Goal: Download file/media

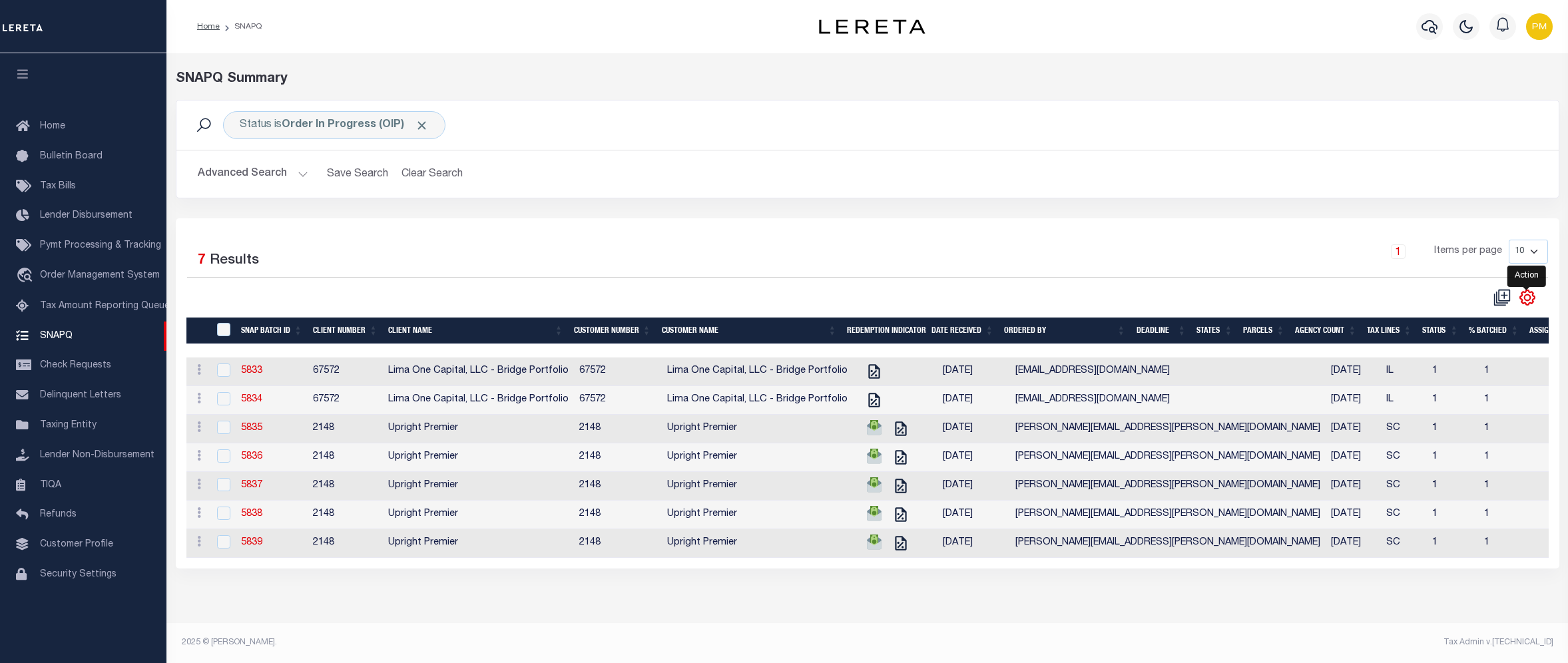
click at [1532, 300] on icon "" at bounding box center [1527, 298] width 17 height 17
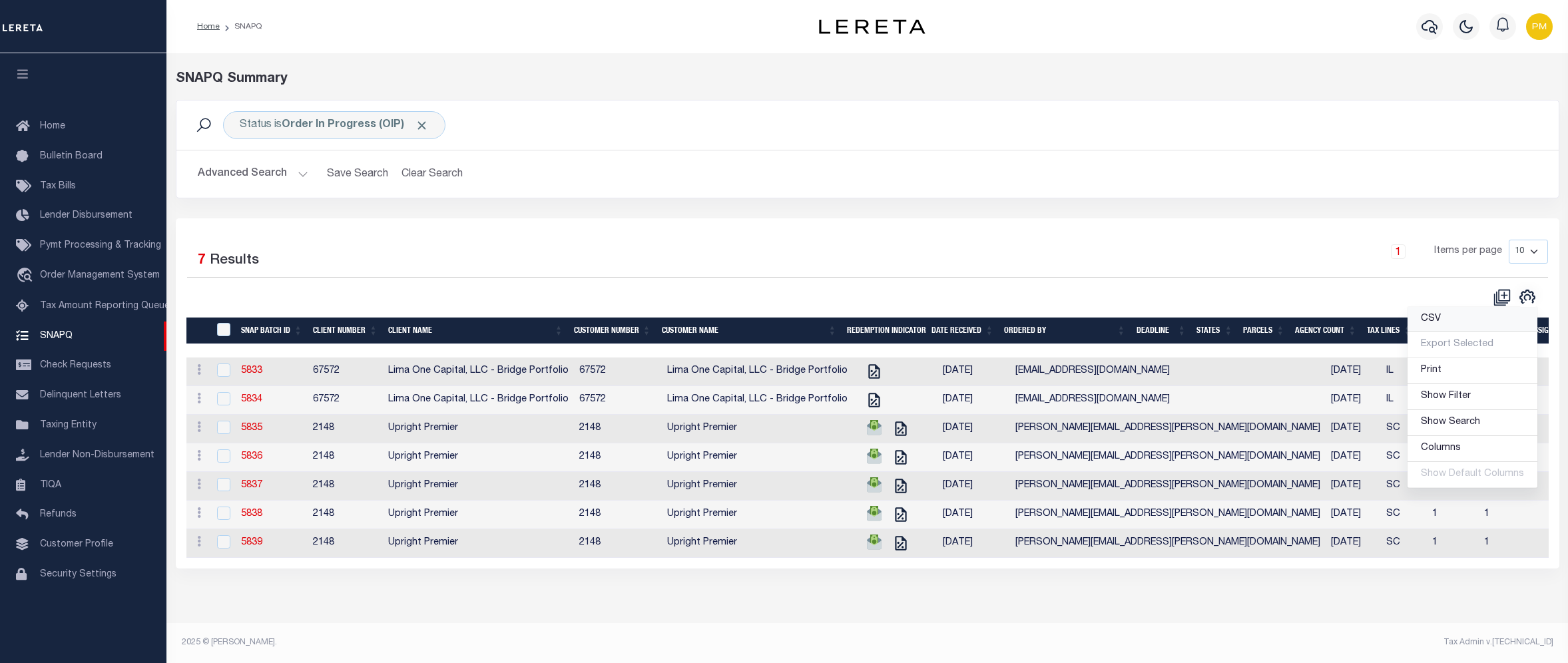
click at [1440, 321] on span "CSV" at bounding box center [1431, 319] width 20 height 9
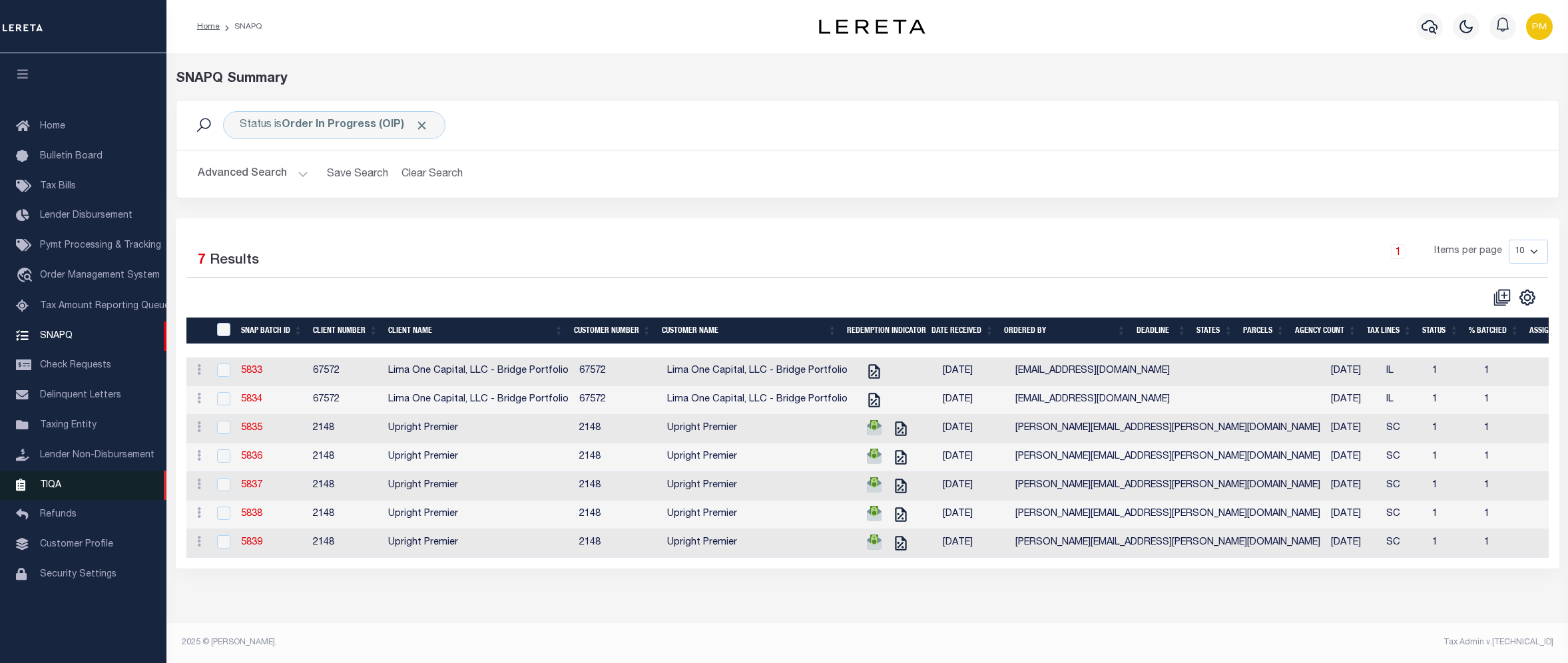
click at [52, 490] on span "TIQA" at bounding box center [51, 485] width 22 height 9
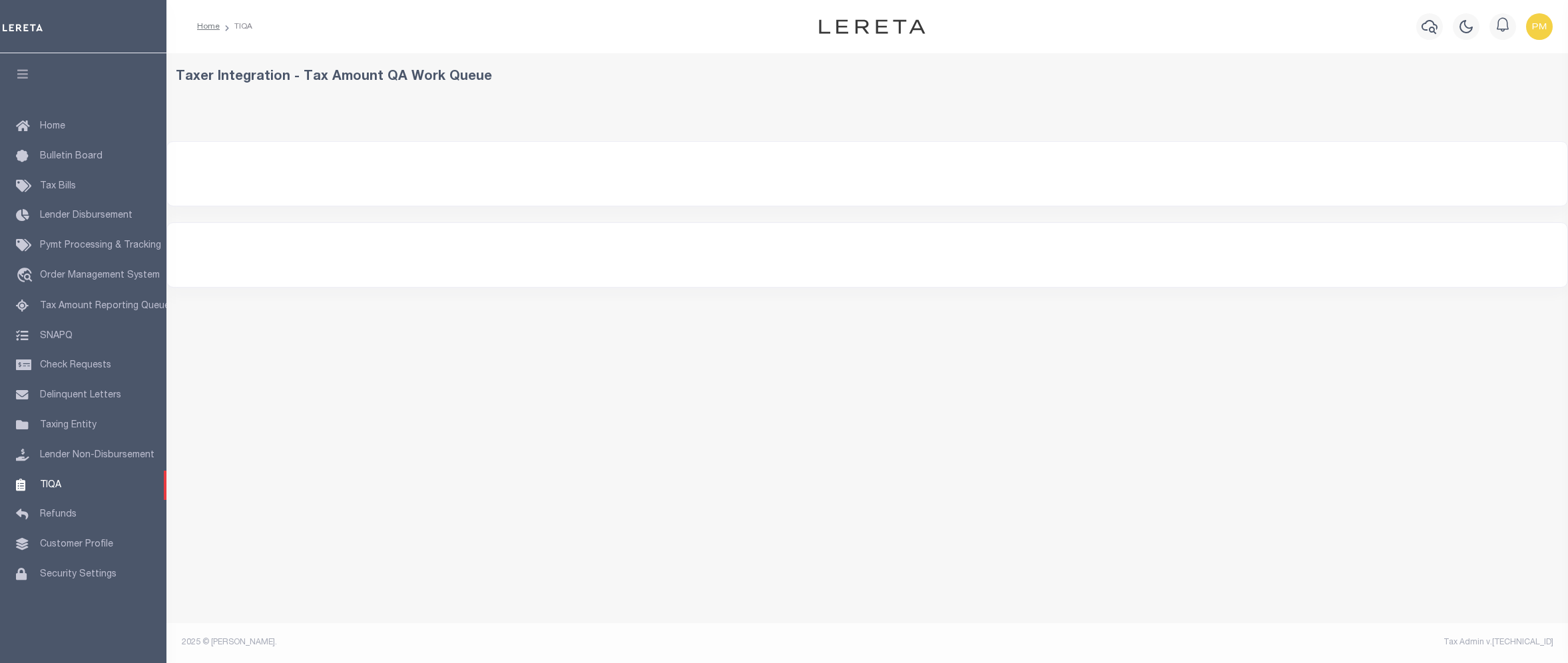
select select "200"
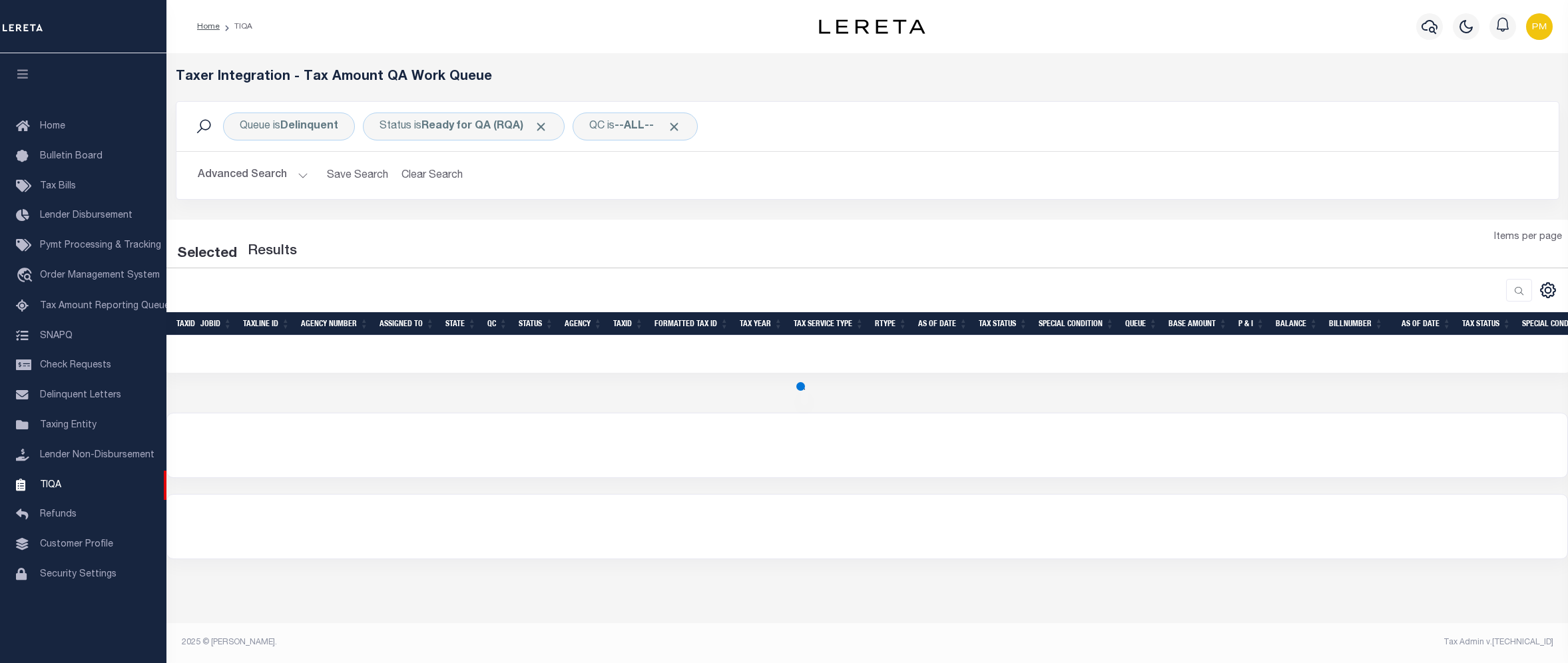
select select "200"
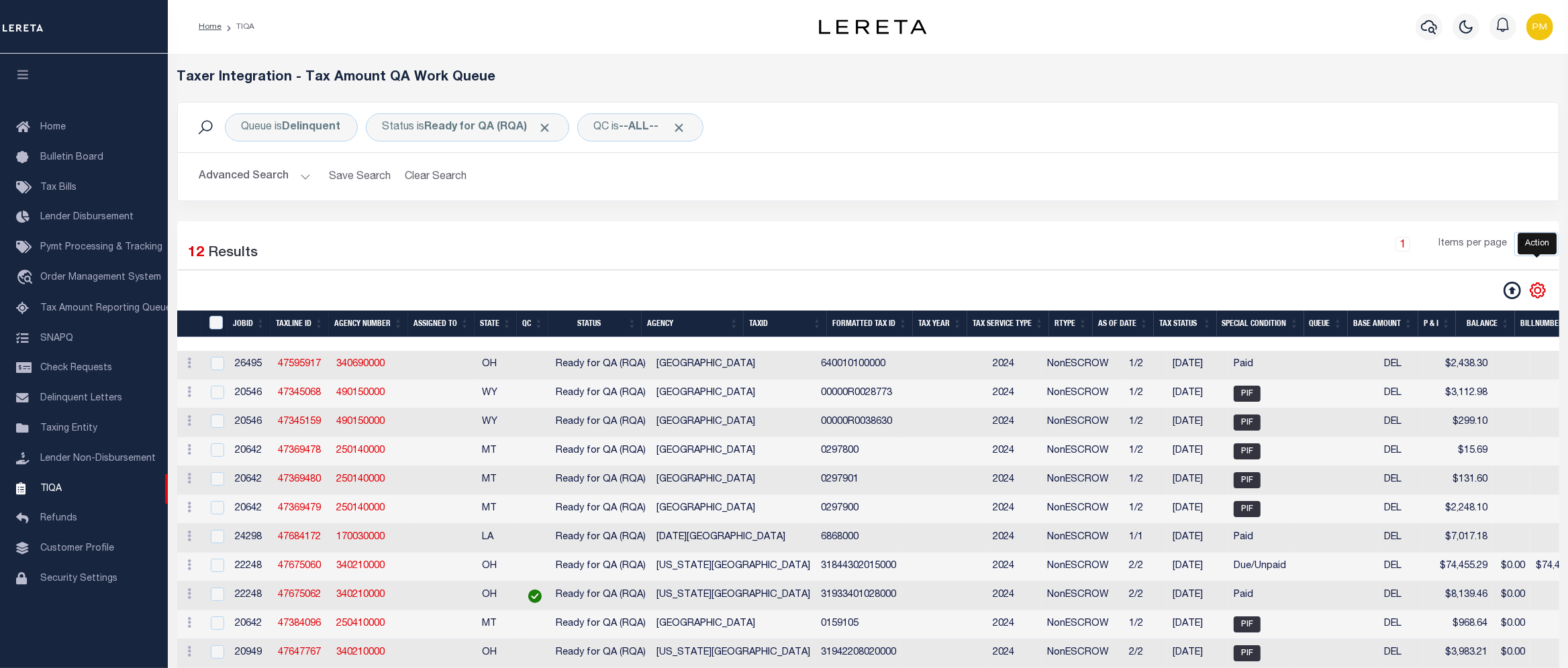
click at [1538, 294] on icon "" at bounding box center [1538, 291] width 17 height 17
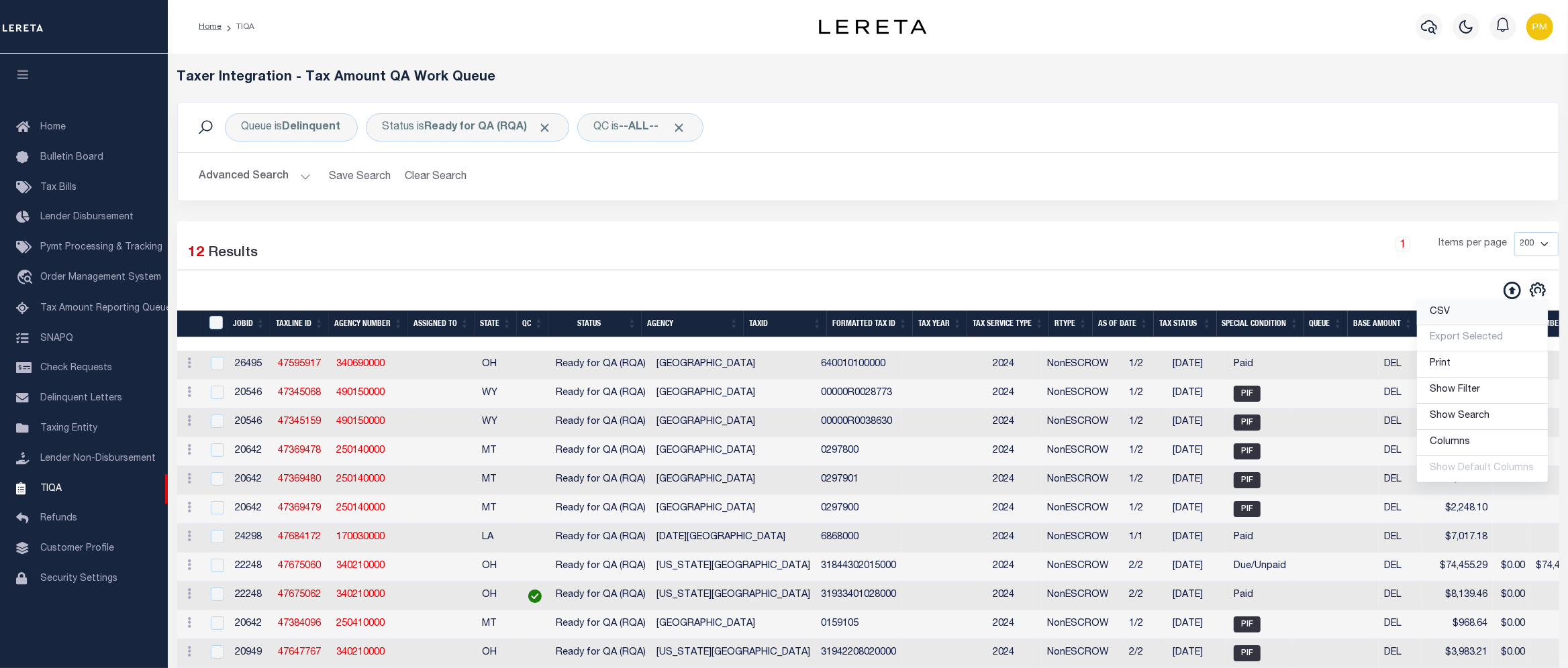
click at [1445, 316] on span "CSV" at bounding box center [1440, 312] width 20 height 9
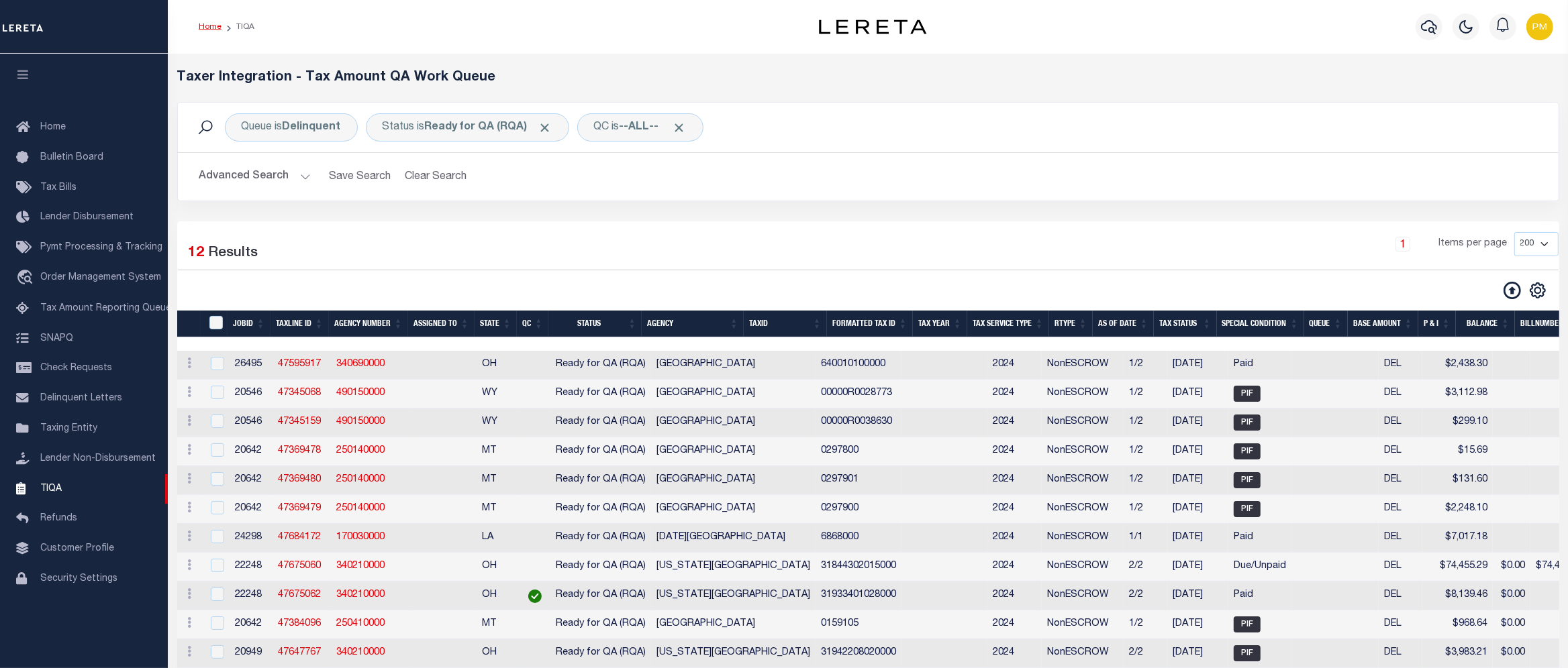
click at [211, 27] on link "Home" at bounding box center [210, 27] width 23 height 8
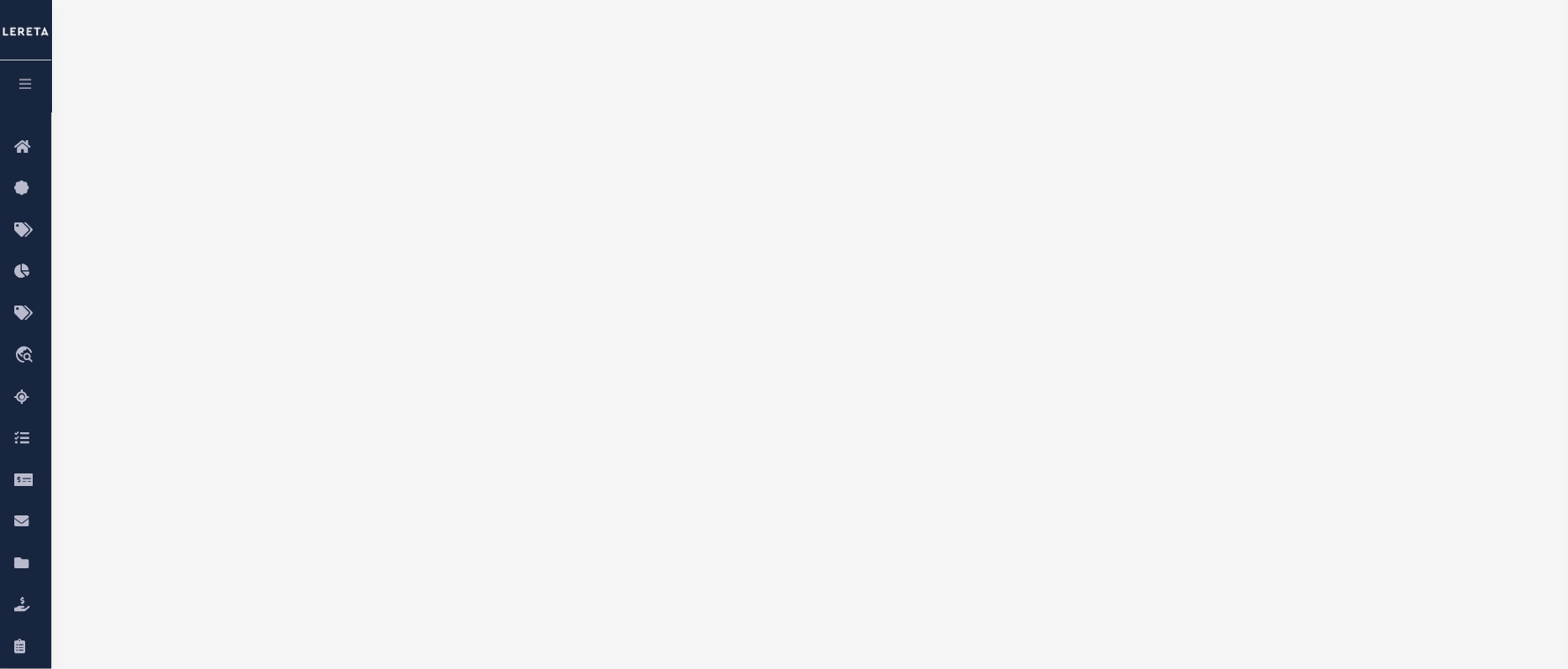
scroll to position [124, 0]
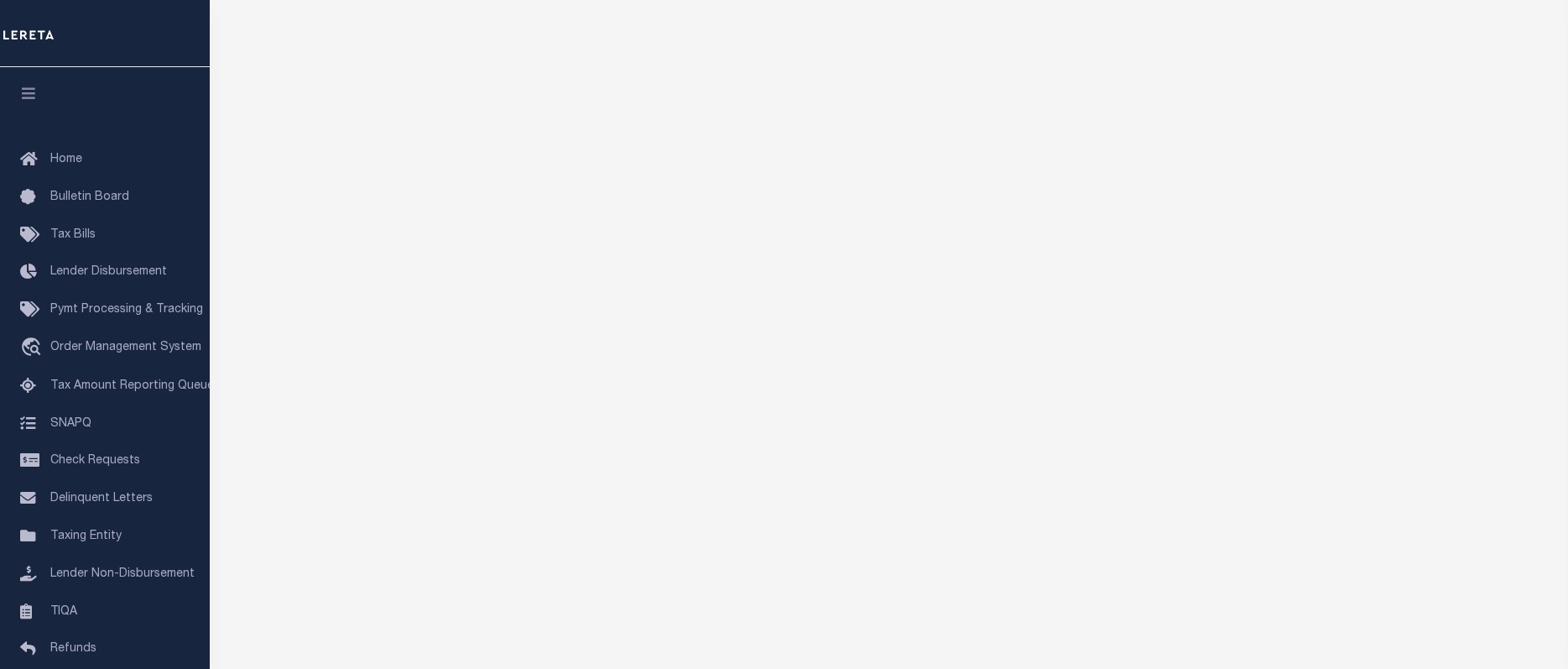
scroll to position [166, 0]
